Goal: Task Accomplishment & Management: Manage account settings

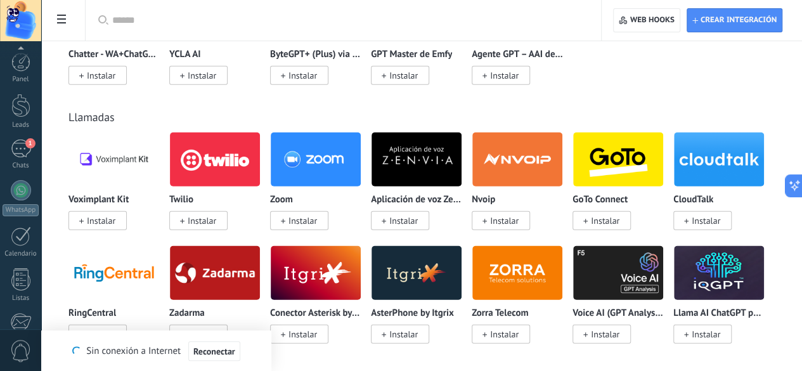
scroll to position [155, 0]
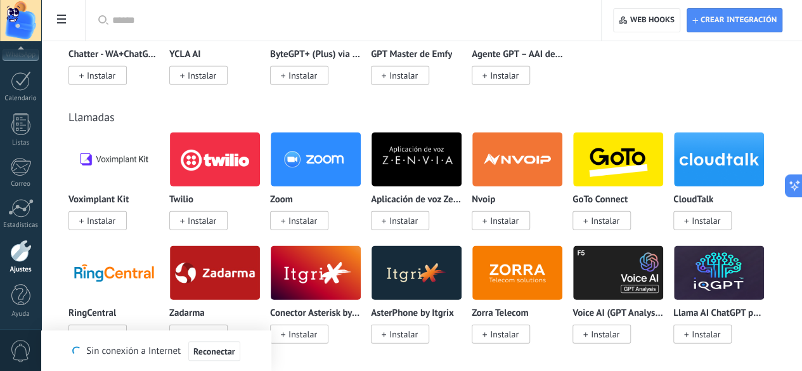
click at [20, 148] on div "Panel Leads 1 Chats WhatsApp Clientes" at bounding box center [20, 114] width 41 height 434
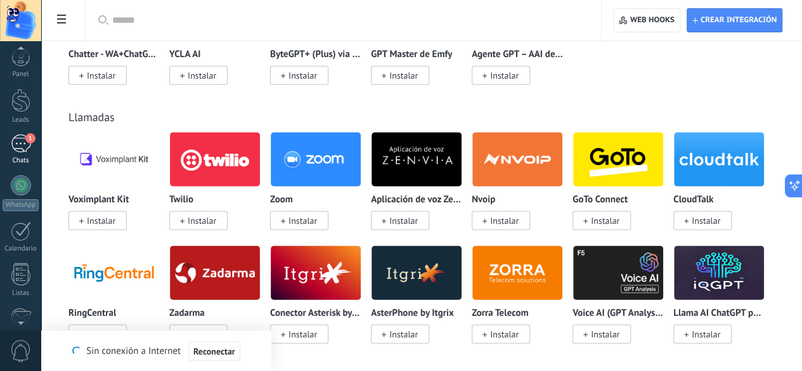
click at [23, 138] on div "1" at bounding box center [21, 143] width 20 height 18
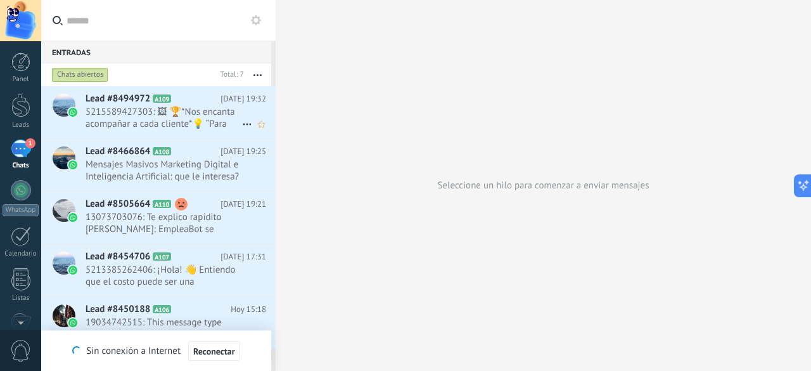
click at [195, 124] on span "5215589427303: 🖼 🏆*Nos encanta acompañar a cada cliente*💡 “Para vender más, no …" at bounding box center [164, 118] width 157 height 24
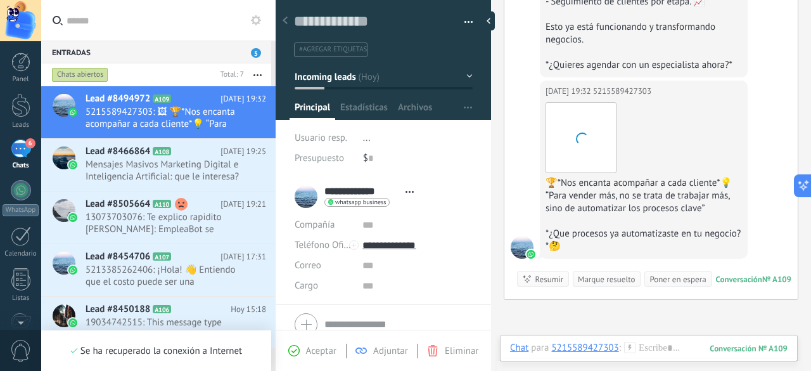
scroll to position [1550, 0]
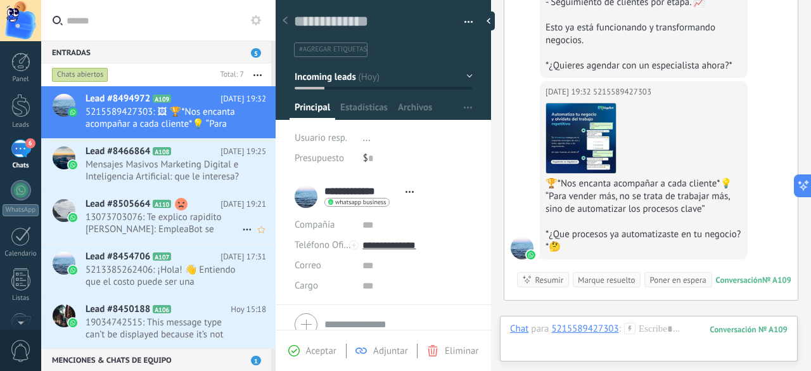
click at [202, 219] on span "13073703076: Te explico rapidito [PERSON_NAME]: EmpleaBot se configura con un d…" at bounding box center [164, 223] width 157 height 24
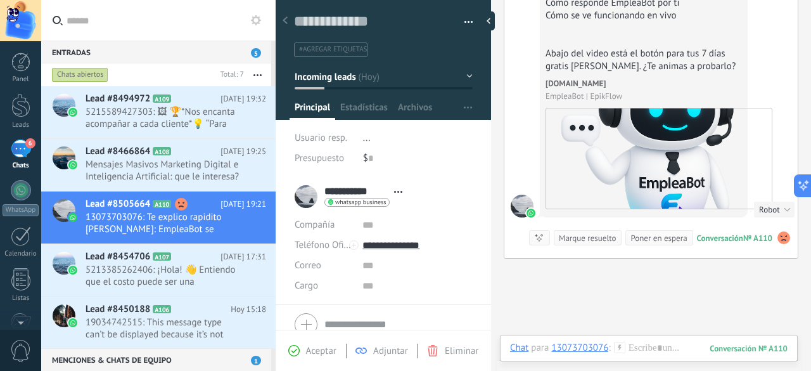
scroll to position [1319, 0]
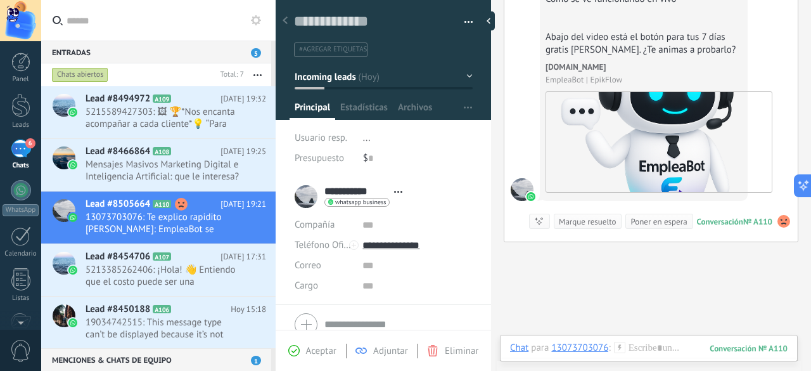
click at [469, 356] on span "Eliminar" at bounding box center [462, 351] width 34 height 12
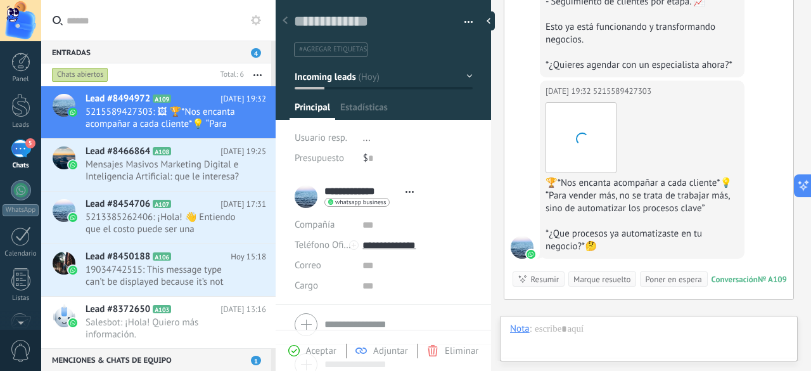
scroll to position [1550, 0]
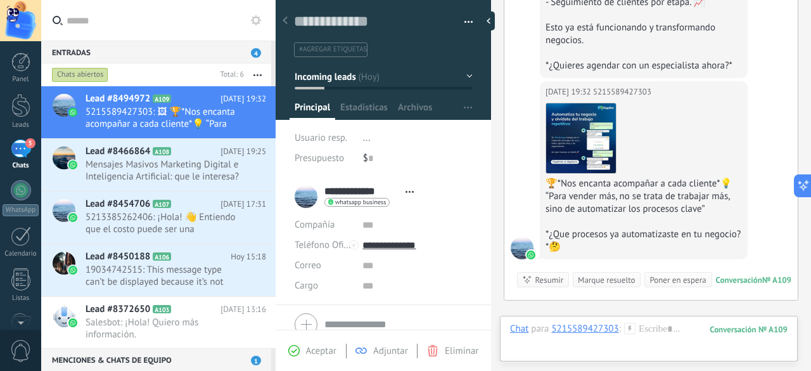
click at [454, 352] on span "Eliminar" at bounding box center [462, 351] width 34 height 12
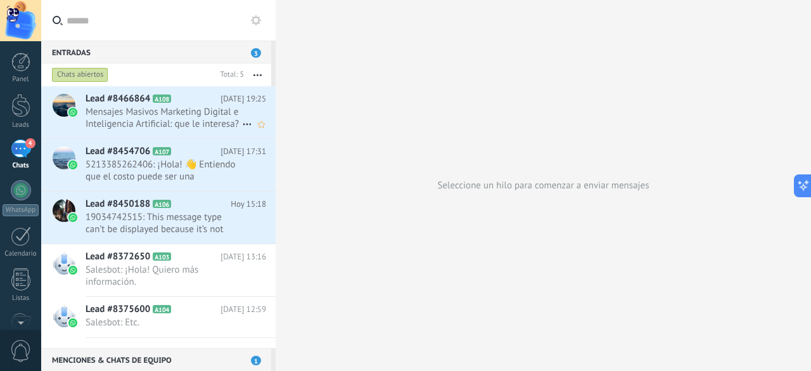
click at [235, 126] on span "Mensajes Masivos Marketing Digital e Inteligencia Artificial: que le interesa?" at bounding box center [164, 118] width 157 height 24
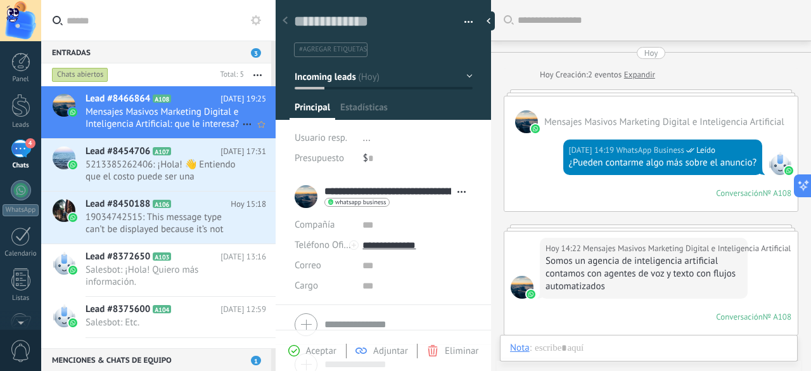
scroll to position [312, 0]
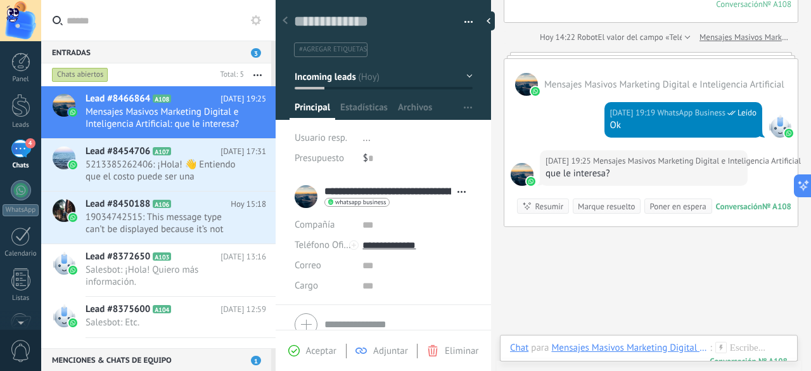
click at [451, 352] on span "Eliminar" at bounding box center [462, 351] width 34 height 12
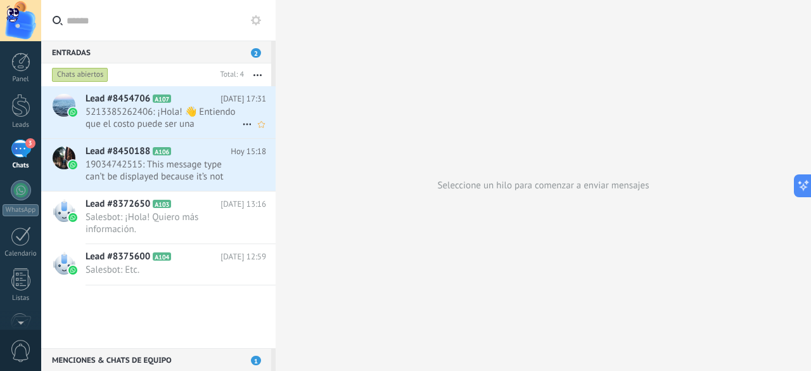
click at [191, 120] on span "5213385262406: ¡Hola! 👋 Entiendo que el costo puede ser una preocupación. Si al…" at bounding box center [164, 118] width 157 height 24
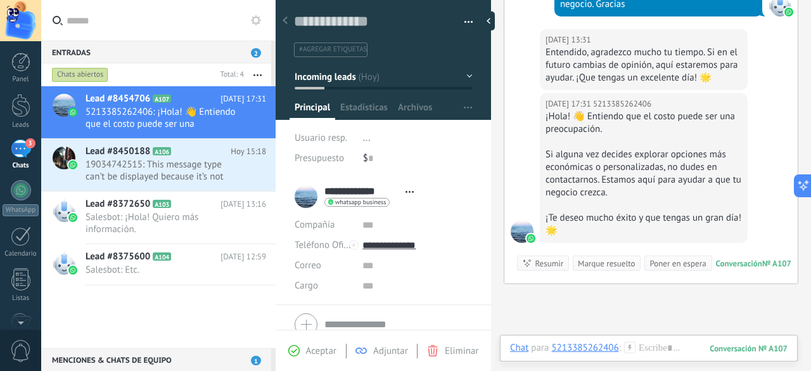
click at [448, 350] on span "Eliminar" at bounding box center [462, 351] width 34 height 12
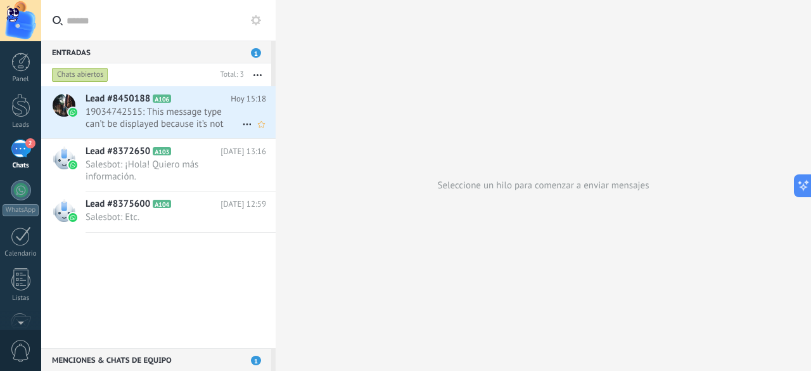
click at [212, 111] on span "19034742515: This message type can’t be displayed because it’s not supported ye…" at bounding box center [164, 118] width 157 height 24
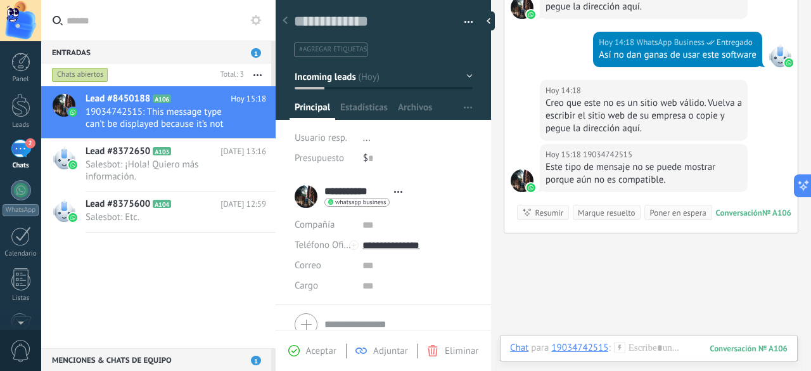
click at [434, 351] on use at bounding box center [433, 350] width 10 height 11
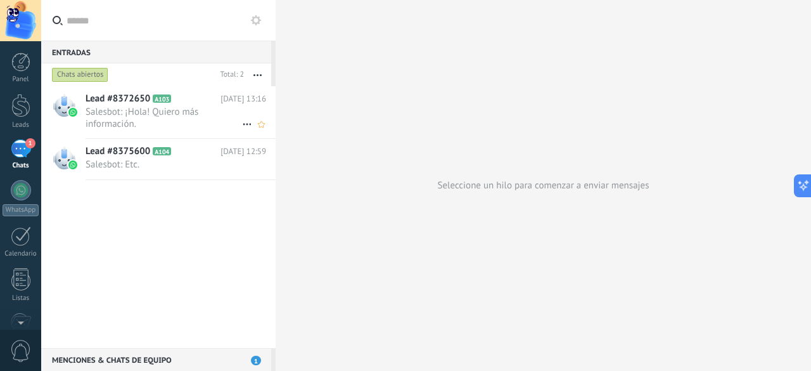
click at [171, 115] on span "Salesbot: ¡Hola! Quiero más información." at bounding box center [164, 118] width 157 height 24
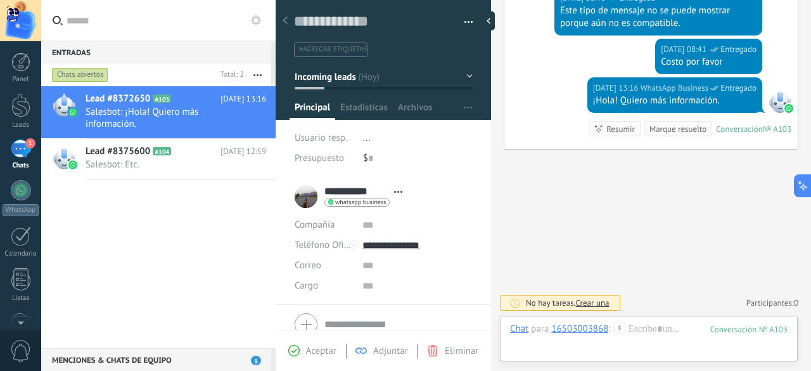
click at [454, 352] on span "Eliminar" at bounding box center [462, 351] width 34 height 12
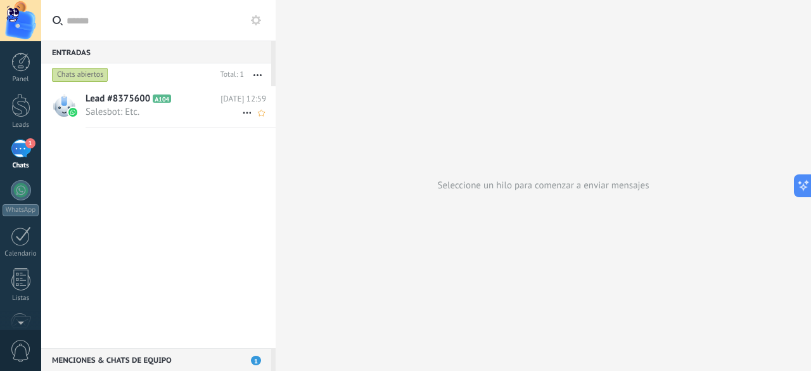
click at [189, 105] on div "Lead #8375600 A104 [DATE] 12:59 Salesbot: Etc." at bounding box center [181, 106] width 190 height 40
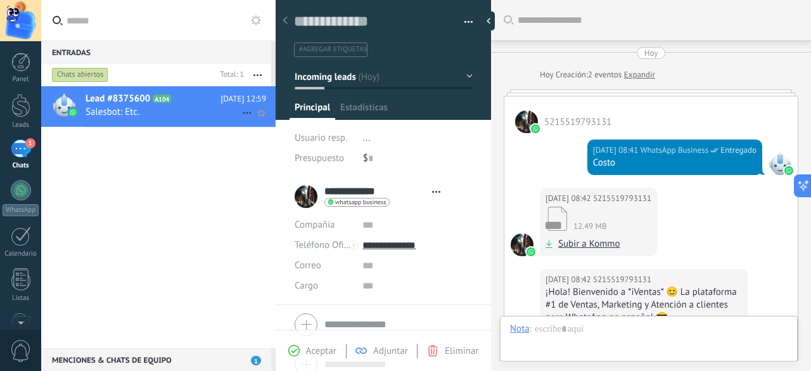
type textarea "**********"
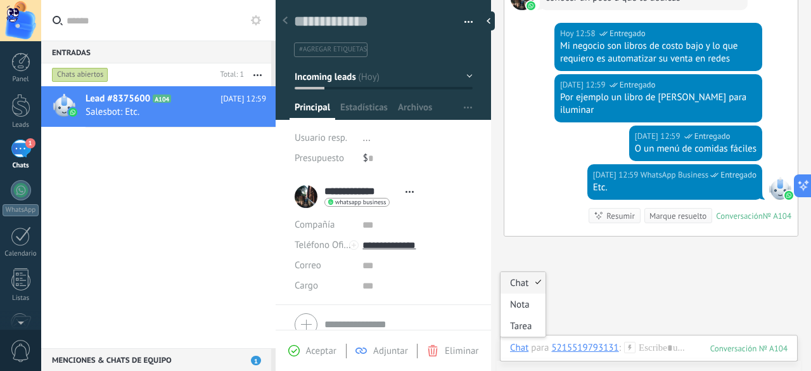
click at [470, 349] on span "Eliminar" at bounding box center [462, 351] width 34 height 12
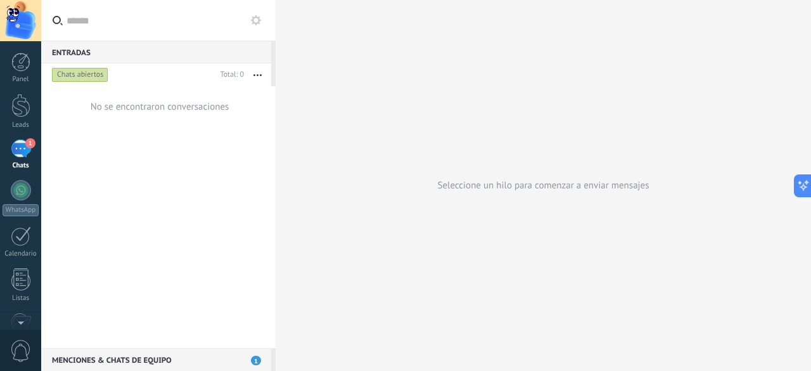
click at [19, 145] on div "1" at bounding box center [21, 148] width 20 height 18
